Goal: Check status: Check status

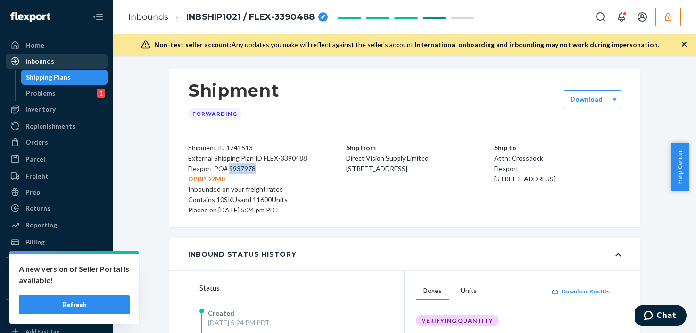
scroll to position [46, 0]
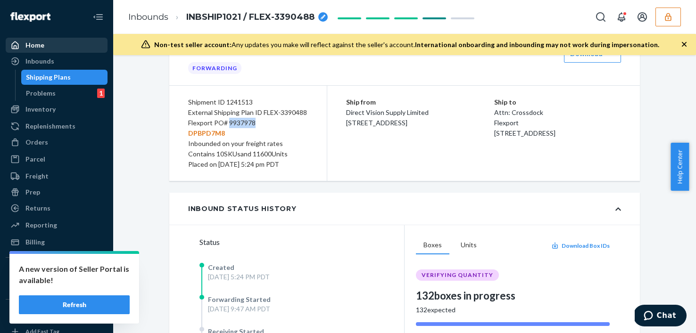
click at [45, 43] on div "Home" at bounding box center [57, 45] width 100 height 13
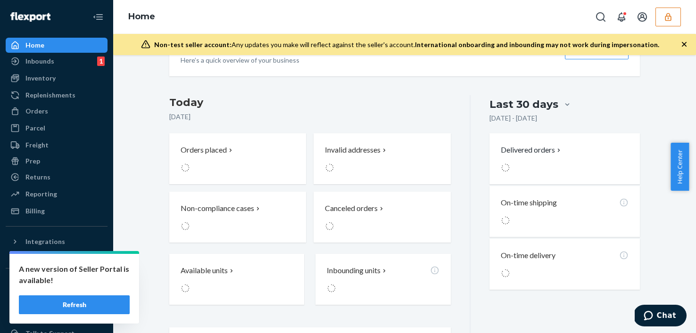
click at [45, 43] on div "Home" at bounding box center [57, 45] width 100 height 13
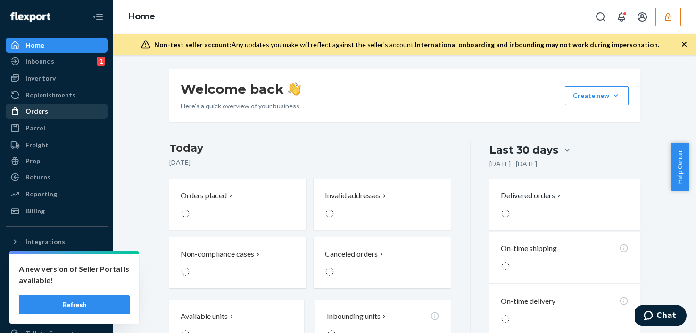
click at [61, 110] on div "Orders" at bounding box center [57, 111] width 100 height 13
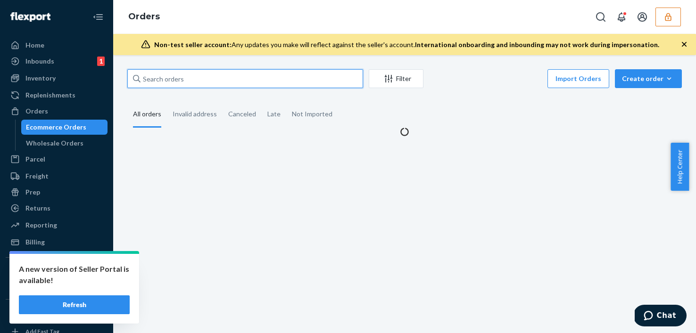
click at [247, 81] on input "text" at bounding box center [245, 78] width 236 height 19
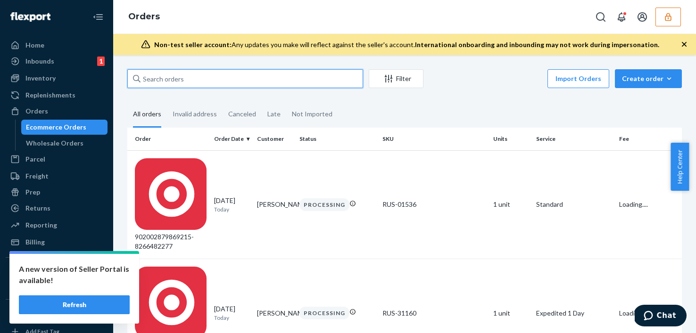
paste input "[URL][DOMAIN_NAME]"
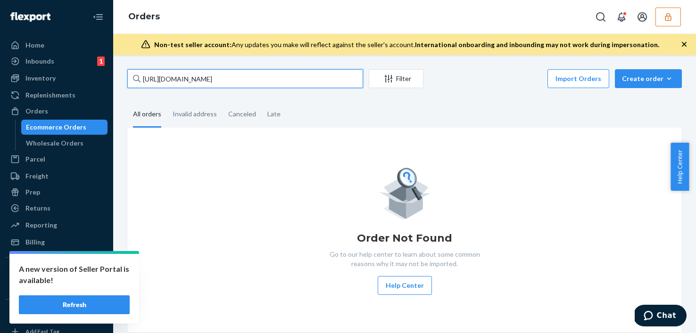
type input "[URL][DOMAIN_NAME]"
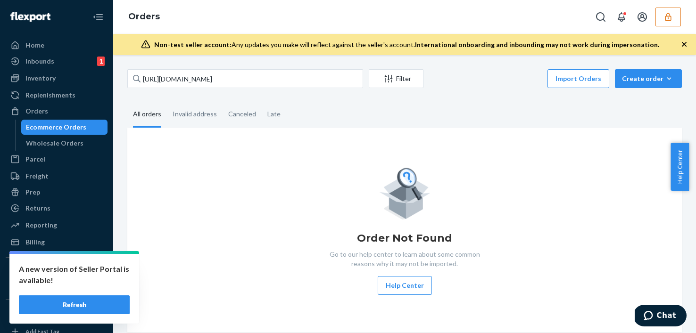
click at [657, 15] on button "button" at bounding box center [667, 17] width 25 height 19
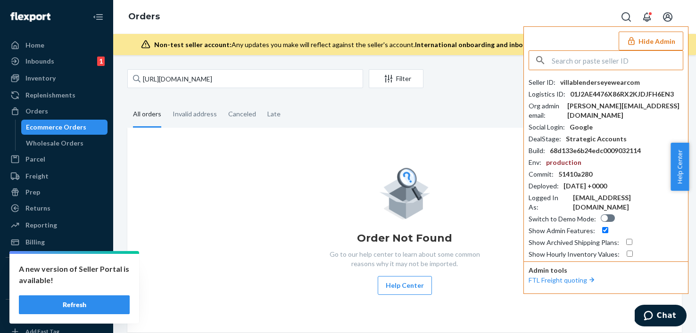
click at [619, 56] on input "text" at bounding box center [617, 60] width 131 height 19
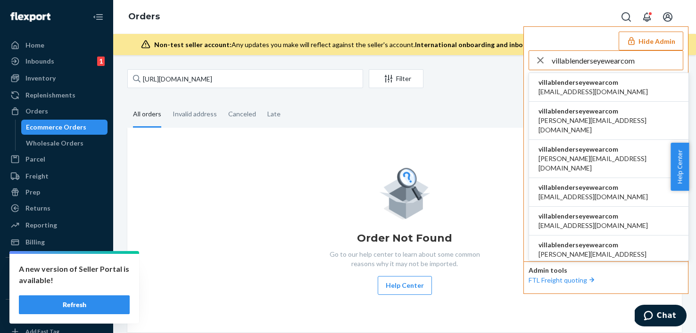
type input "villablenderseyewearcom"
click at [650, 88] on li "villablenderseyewearcom [EMAIL_ADDRESS][DOMAIN_NAME]" at bounding box center [608, 87] width 159 height 29
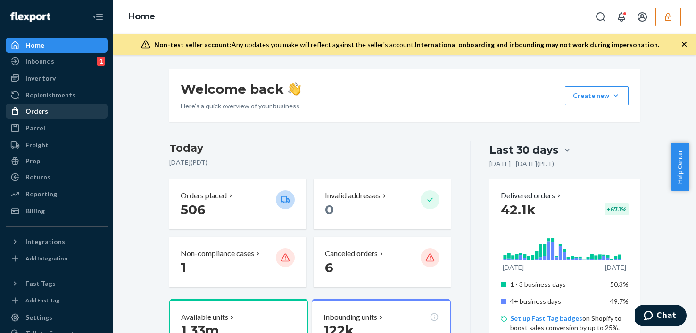
click at [57, 114] on div "Orders" at bounding box center [57, 111] width 100 height 13
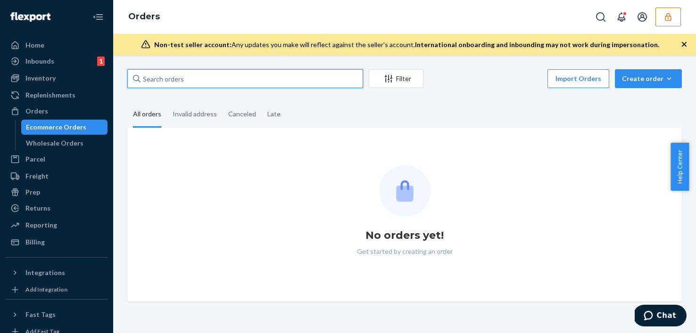
click at [265, 80] on input "text" at bounding box center [245, 78] width 236 height 19
paste input "TO3677"
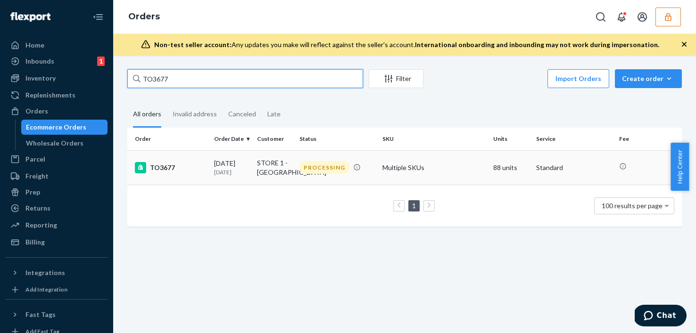
type input "TO3677"
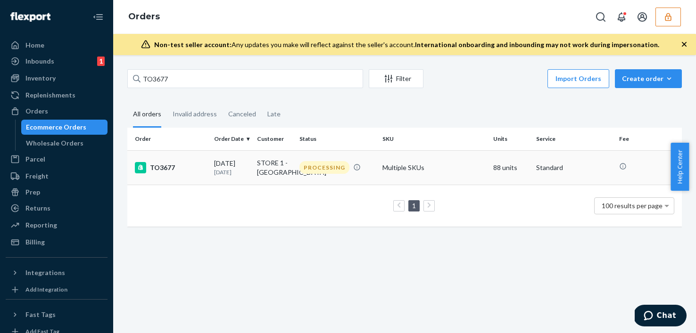
click at [320, 172] on div "PROCESSING" at bounding box center [324, 167] width 50 height 13
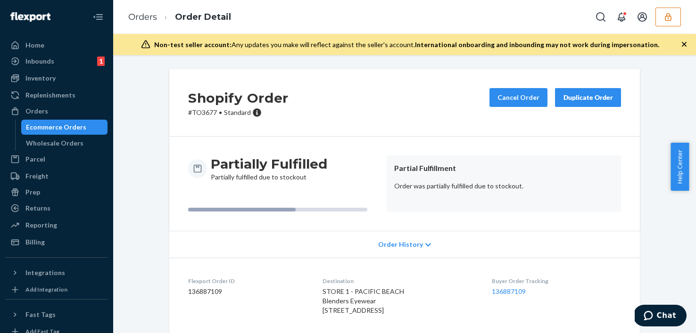
click at [408, 245] on span "Order History" at bounding box center [400, 244] width 45 height 9
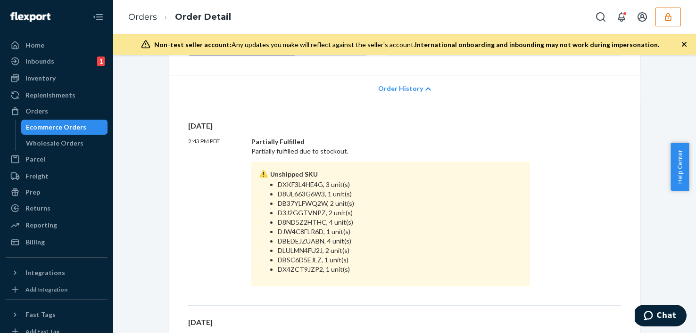
scroll to position [156, 0]
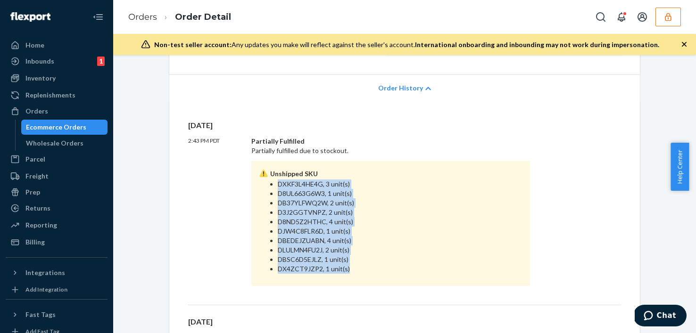
drag, startPoint x: 270, startPoint y: 186, endPoint x: 381, endPoint y: 268, distance: 138.5
click at [381, 268] on ul "DXKF3L4HE4G, 3 unit(s) D8UL663G6W3, 1 unit(s) DB37YLFWQ2W, 2 unit(s) D3J2GGTVNP…" at bounding box center [391, 227] width 264 height 94
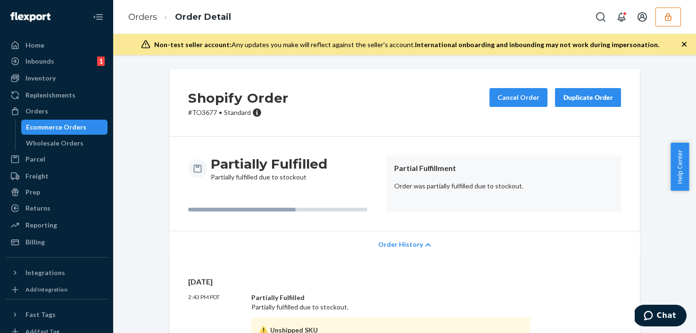
scroll to position [206, 0]
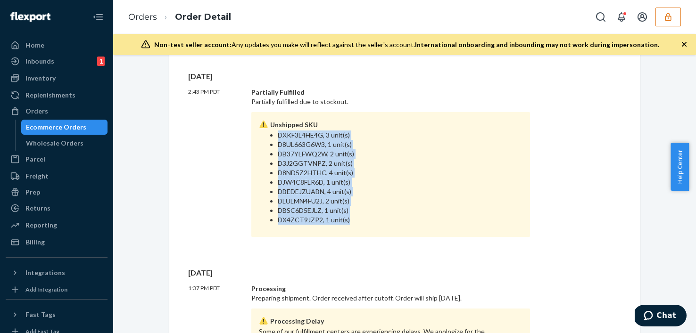
click at [323, 147] on li "D8UL663G6W3, 1 unit(s)" at bounding box center [400, 144] width 245 height 9
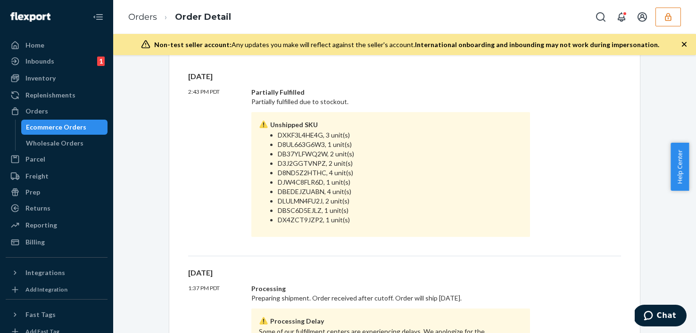
click at [290, 134] on li "DXKF3L4HE4G, 3 unit(s)" at bounding box center [400, 135] width 245 height 9
click at [335, 131] on li "DXKF3L4HE4G, 3 unit(s)" at bounding box center [400, 135] width 245 height 9
click at [282, 139] on li "DXKF3L4HE4G, 3 unit(s)" at bounding box center [400, 135] width 245 height 9
copy li "DXKF3L4HE4G"
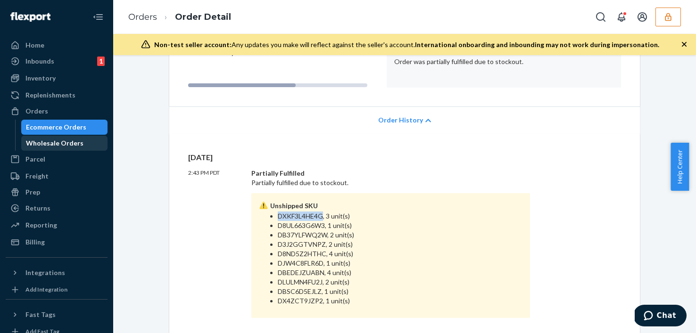
scroll to position [116, 0]
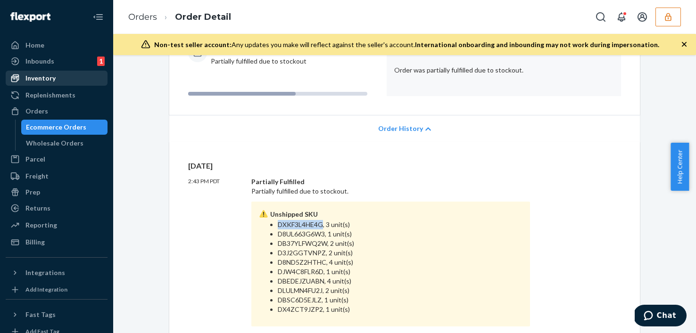
click at [53, 74] on div "Inventory" at bounding box center [40, 78] width 30 height 9
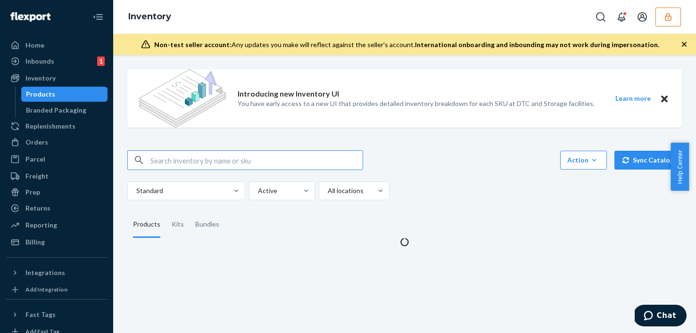
click at [282, 156] on input "text" at bounding box center [256, 160] width 212 height 19
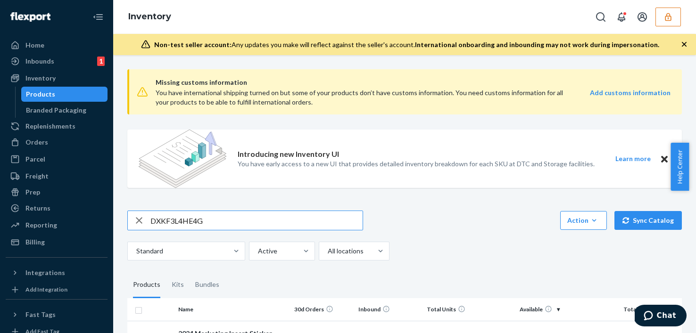
type input "DXKF3L4HE4G"
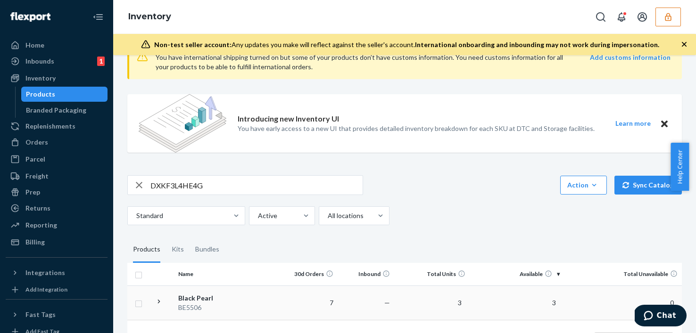
scroll to position [80, 0]
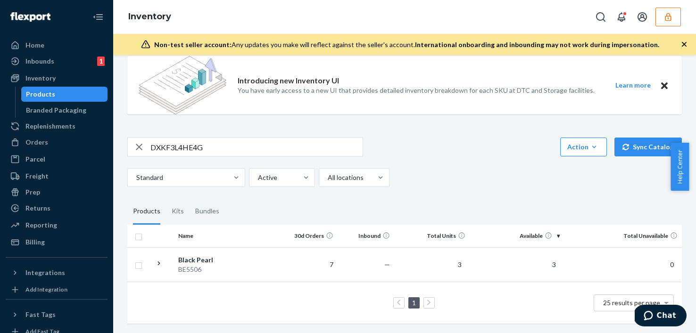
click at [62, 93] on div "Products" at bounding box center [64, 94] width 85 height 13
click at [43, 83] on div "Inventory" at bounding box center [57, 78] width 100 height 13
click at [201, 138] on input "DXKF3L4HE4G" at bounding box center [256, 147] width 212 height 19
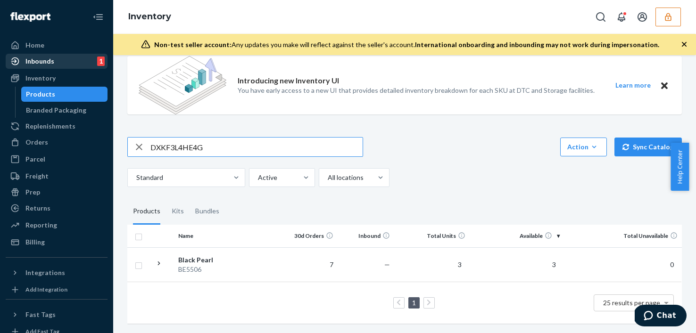
click at [58, 64] on div "Inbounds 1" at bounding box center [57, 61] width 100 height 13
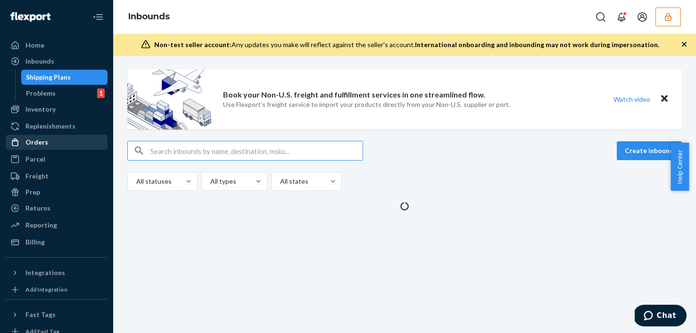
click at [56, 138] on div "Orders" at bounding box center [57, 142] width 100 height 13
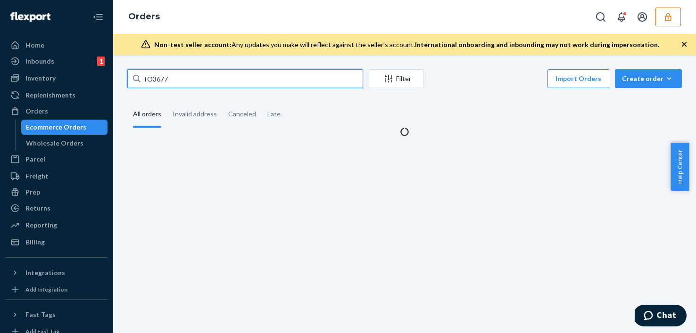
click at [193, 77] on input "TO3677" at bounding box center [245, 78] width 236 height 19
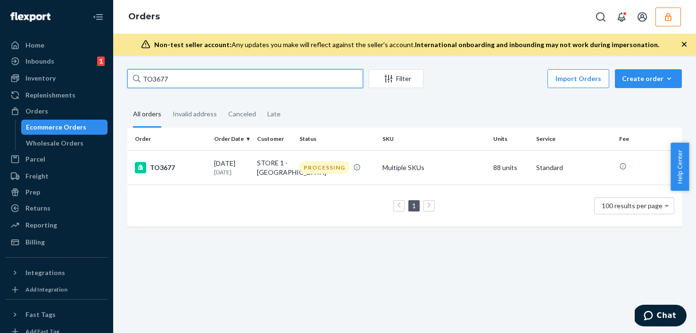
click at [193, 77] on input "TO3677" at bounding box center [245, 78] width 236 height 19
paste input "2"
type input "TO3672"
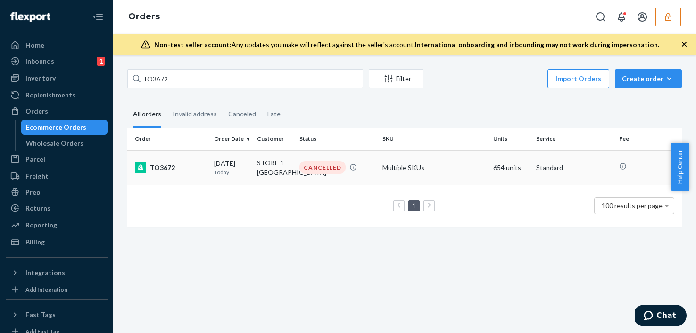
click at [327, 163] on td "CANCELLED" at bounding box center [337, 167] width 83 height 34
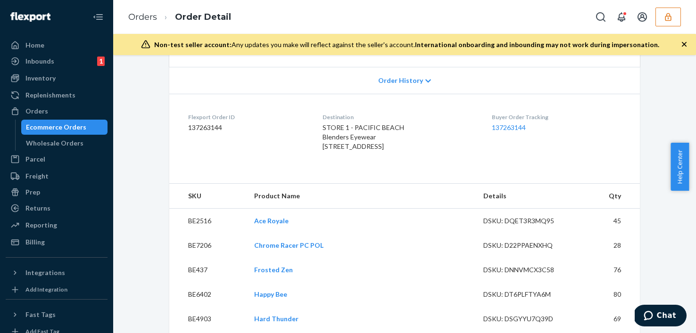
scroll to position [114, 0]
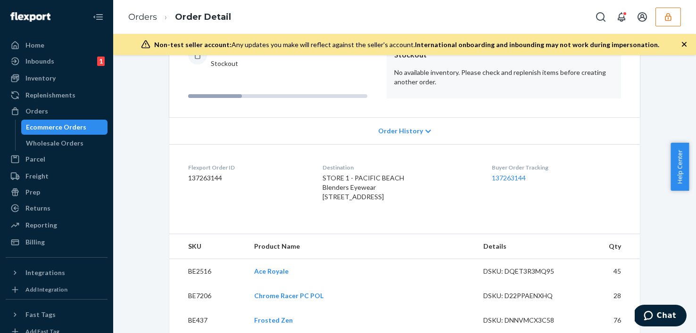
click at [398, 131] on span "Order History" at bounding box center [400, 130] width 45 height 9
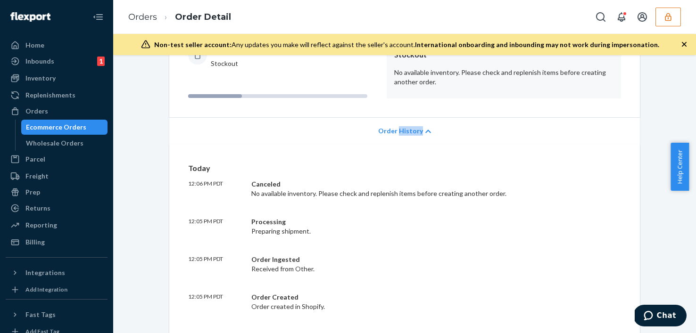
click at [398, 131] on span "Order History" at bounding box center [400, 130] width 45 height 9
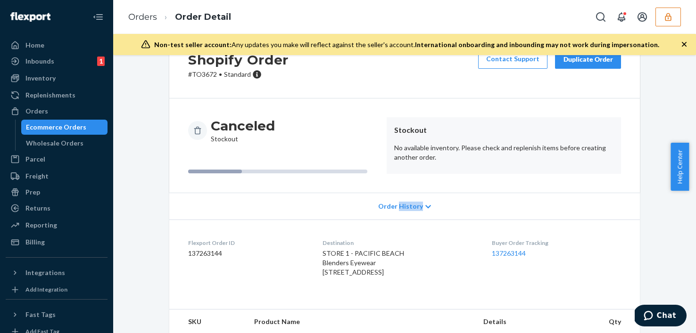
scroll to position [41, 0]
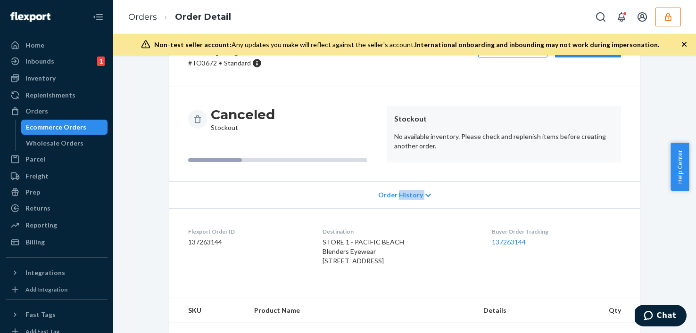
click at [398, 199] on div "Order History" at bounding box center [404, 194] width 470 height 27
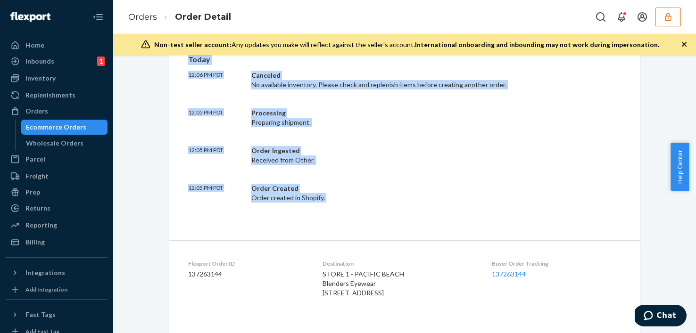
click at [365, 177] on div "Today 12:06 PM PDT Canceled No available inventory. Please check and replenish …" at bounding box center [404, 128] width 433 height 148
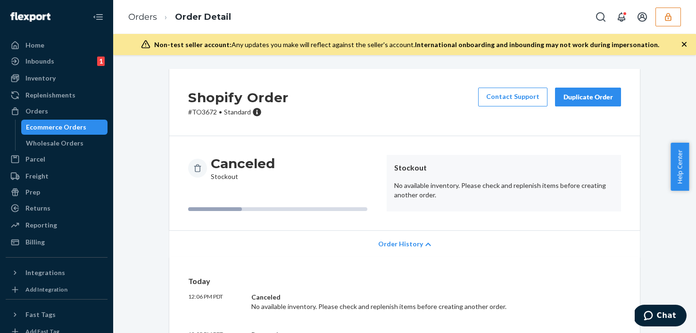
scroll to position [0, 0]
click at [204, 112] on p "# TO3672 • Standard" at bounding box center [238, 112] width 100 height 9
click at [358, 97] on div "Shopify Order # TO3672 • Standard Contact Support Duplicate Order" at bounding box center [404, 102] width 470 height 67
click at [204, 112] on p "# TO3672 • Standard" at bounding box center [238, 112] width 100 height 9
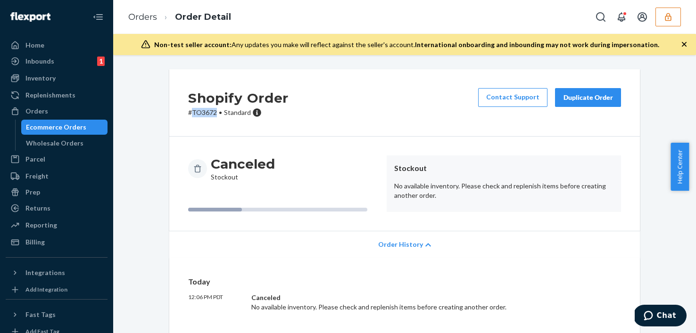
click at [204, 111] on p "# TO3672 • Standard" at bounding box center [238, 112] width 100 height 9
click at [573, 97] on div "Duplicate Order" at bounding box center [588, 97] width 50 height 9
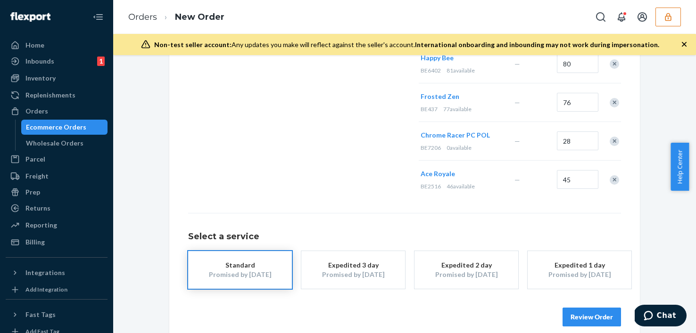
scroll to position [434, 0]
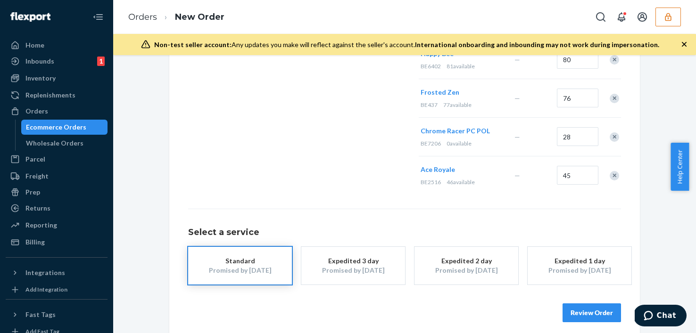
click at [592, 308] on button "Review Order" at bounding box center [591, 313] width 58 height 19
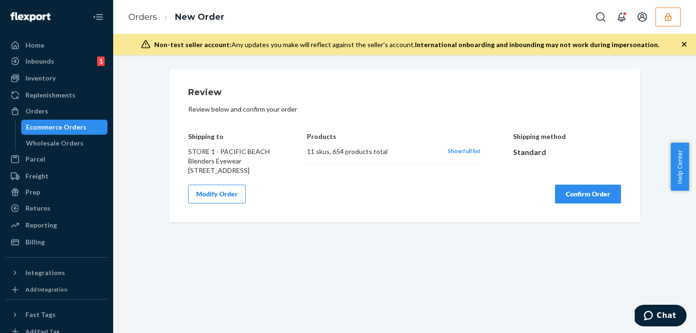
click at [567, 203] on button "Confirm Order" at bounding box center [588, 194] width 66 height 19
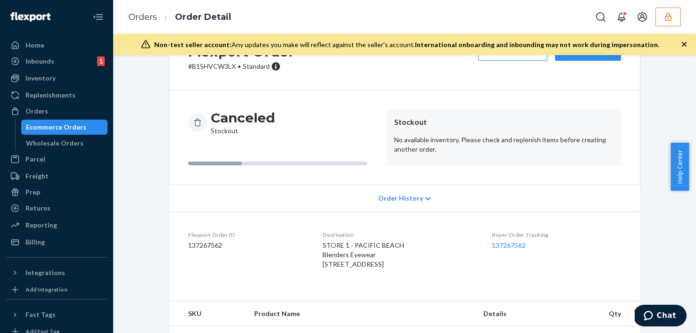
scroll to position [67, 0]
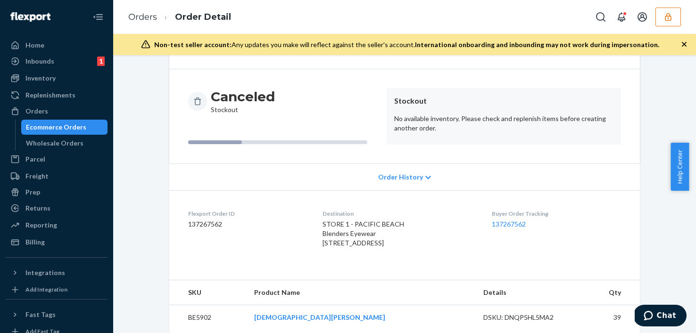
click at [403, 177] on span "Order History" at bounding box center [400, 177] width 45 height 9
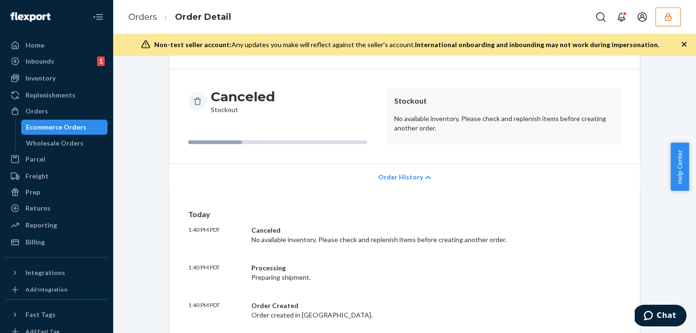
click at [403, 177] on span "Order History" at bounding box center [400, 177] width 45 height 9
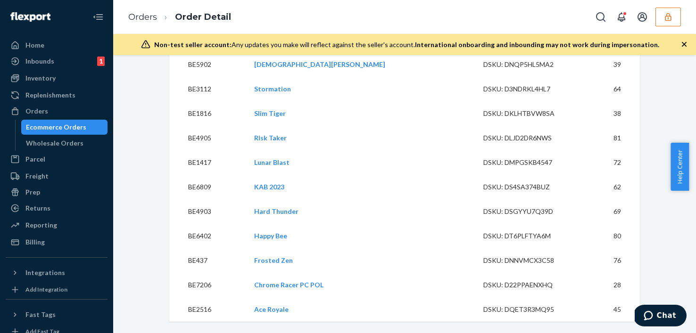
scroll to position [0, 0]
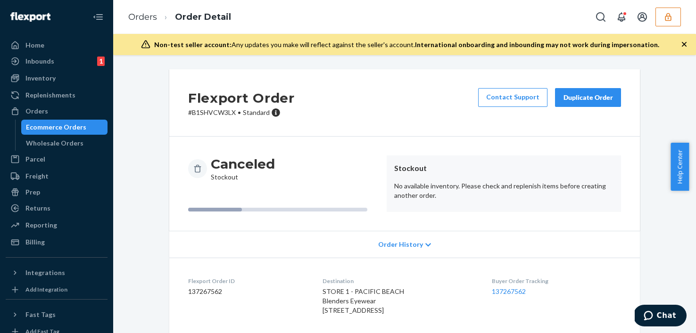
click at [73, 125] on div "Ecommerce Orders" at bounding box center [56, 127] width 60 height 9
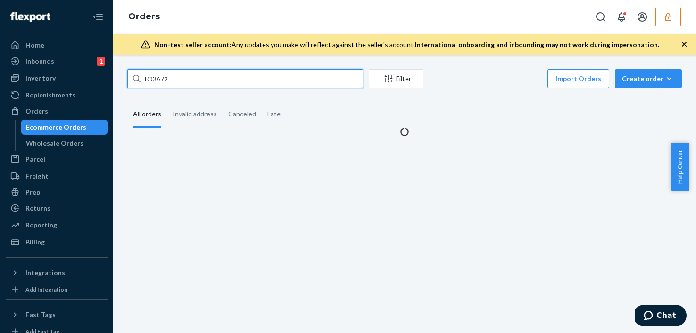
click at [298, 83] on input "TO3672" at bounding box center [245, 78] width 236 height 19
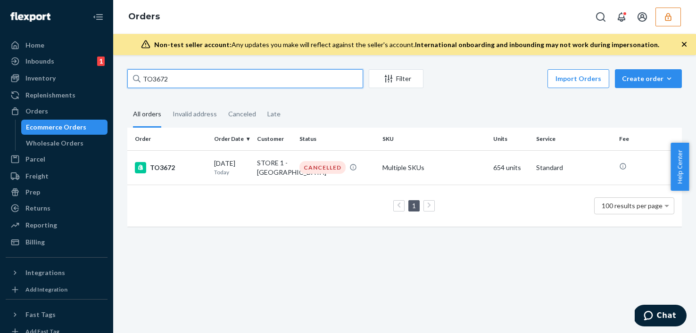
paste input "7"
type input "TO3677"
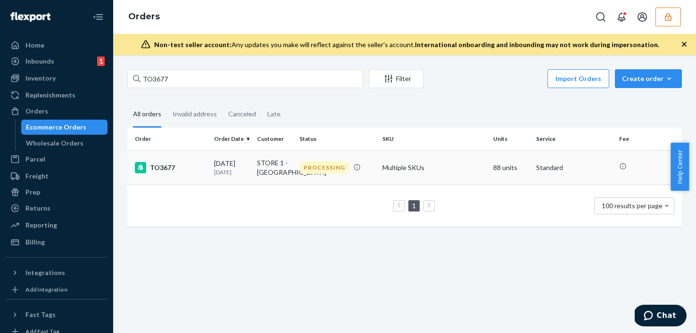
click at [324, 180] on td "PROCESSING" at bounding box center [337, 167] width 83 height 34
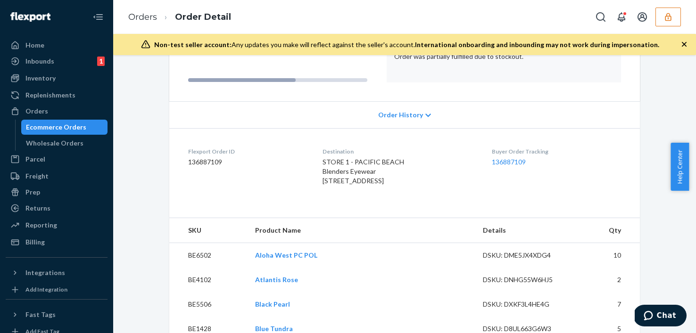
scroll to position [147, 0]
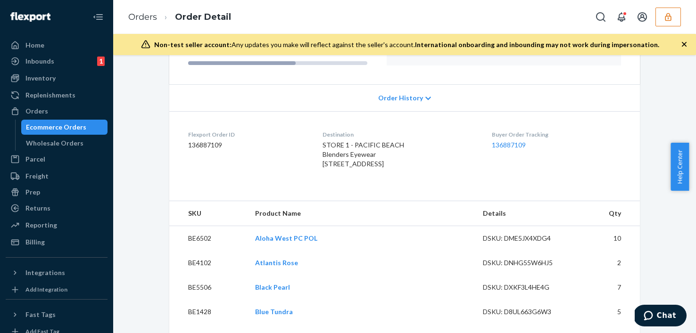
click at [395, 101] on span "Order History" at bounding box center [400, 97] width 45 height 9
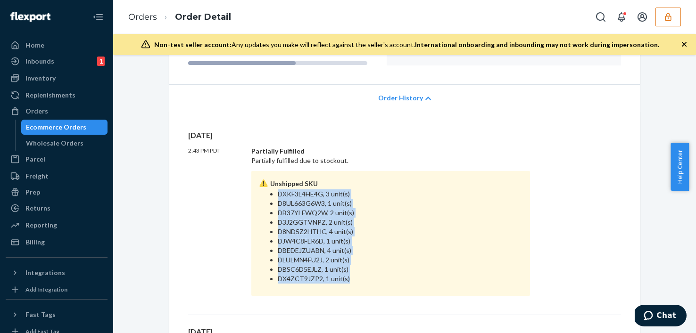
drag, startPoint x: 275, startPoint y: 193, endPoint x: 372, endPoint y: 282, distance: 132.1
click at [372, 284] on div "Unshipped SKU DXKF3L4HE4G, 3 unit(s) D8UL663G6W3, 1 unit(s) DB37YLFWQ2W, 2 unit…" at bounding box center [390, 233] width 279 height 125
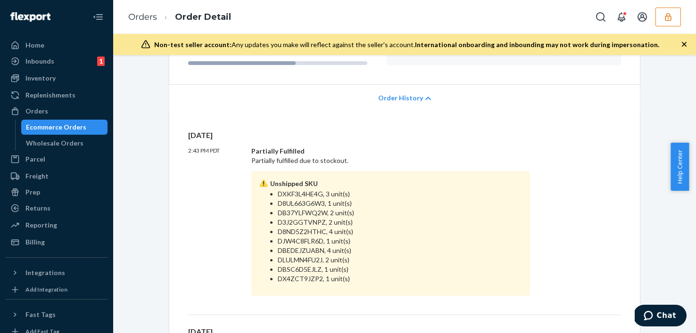
click at [414, 214] on li "DB37YLFWQ2W, 2 unit(s)" at bounding box center [400, 212] width 245 height 9
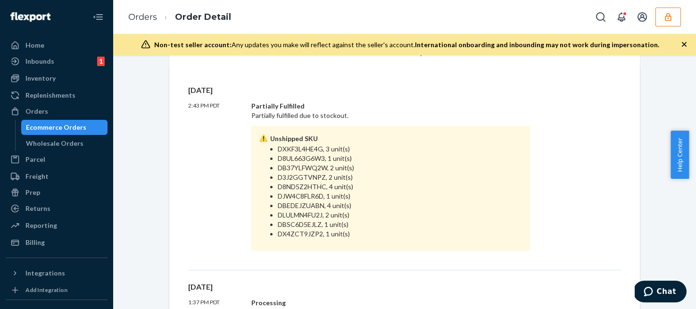
scroll to position [2, 0]
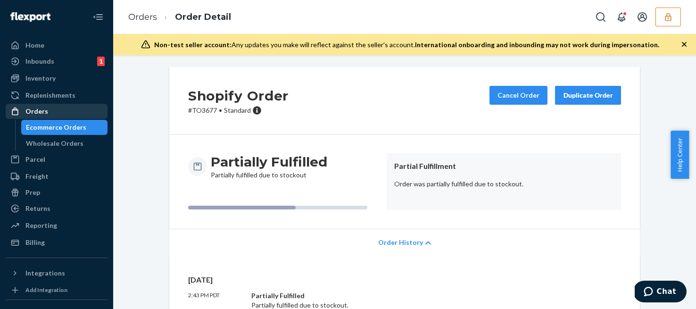
click at [55, 115] on div "Orders" at bounding box center [57, 111] width 100 height 13
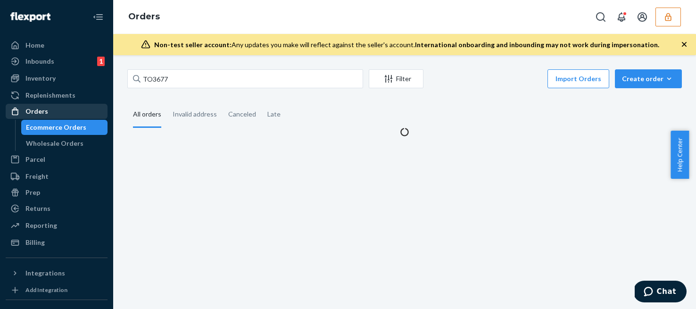
click at [49, 112] on div "Orders" at bounding box center [57, 111] width 100 height 13
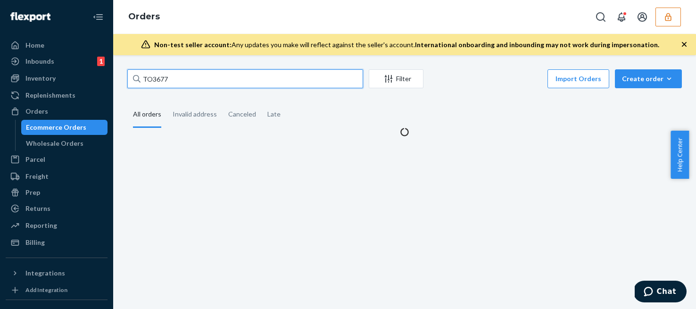
click at [247, 83] on input "TO3677" at bounding box center [245, 78] width 236 height 19
click at [247, 82] on input "TO3677" at bounding box center [245, 78] width 236 height 19
paste input "8b880604-ea9a-427c-b62f-9743c517af8f"
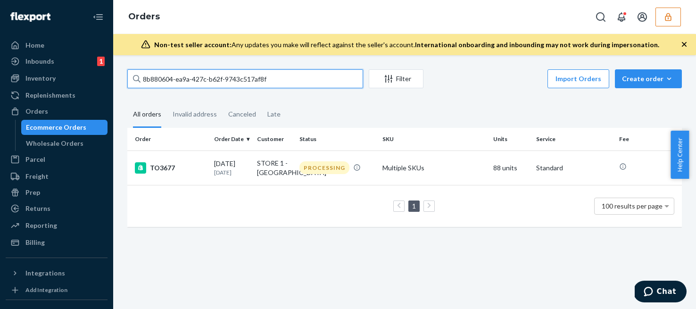
type input "8b880604-ea9a-427c-b62f-9743c517af8f"
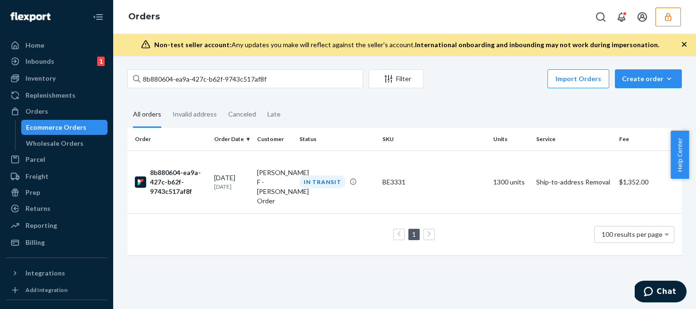
drag, startPoint x: 371, startPoint y: 155, endPoint x: 376, endPoint y: 162, distance: 8.5
click at [371, 156] on td "IN TRANSIT" at bounding box center [337, 181] width 83 height 63
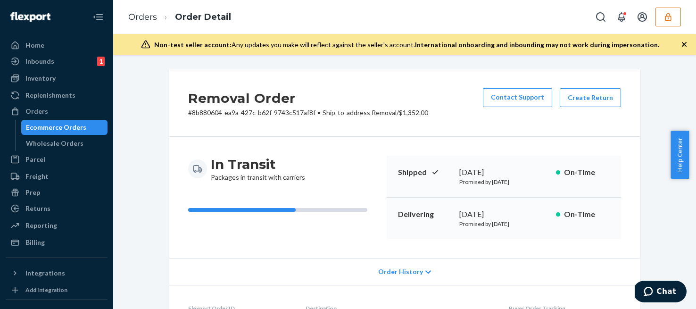
scroll to position [344, 0]
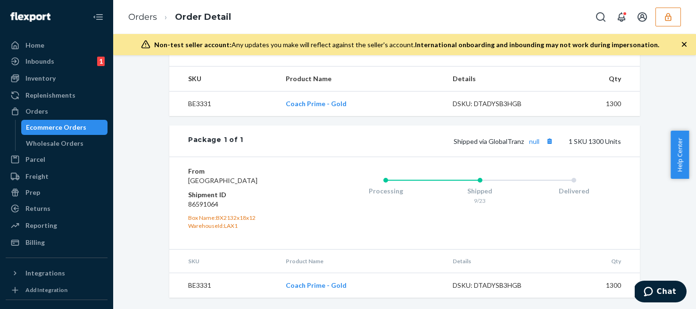
click at [199, 205] on dd "86591064" at bounding box center [244, 203] width 113 height 9
copy dd "86591064"
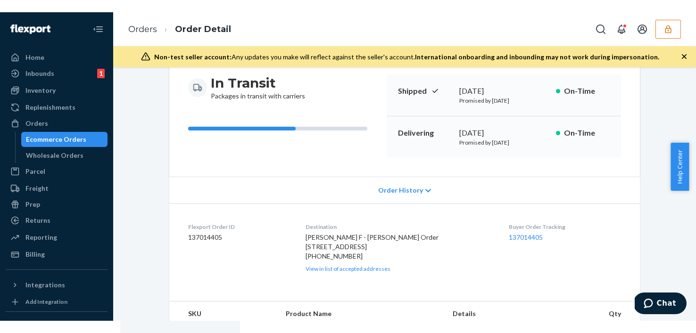
scroll to position [0, 0]
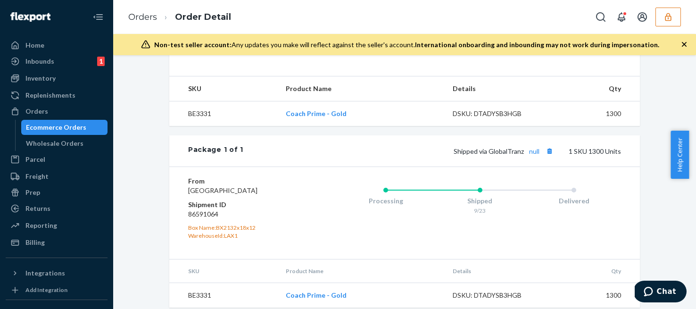
scroll to position [310, 0]
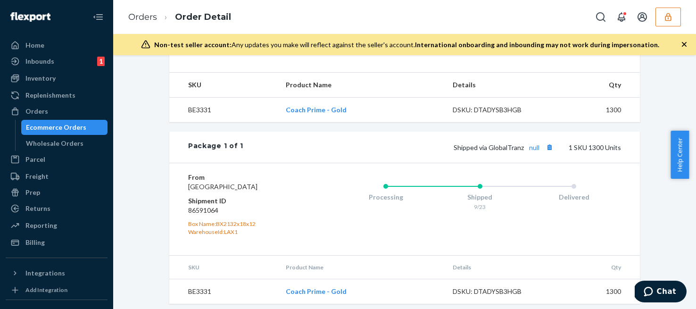
click at [207, 215] on dd "86591064" at bounding box center [244, 210] width 113 height 9
copy dd "86591064"
